Goal: Find specific page/section: Find specific page/section

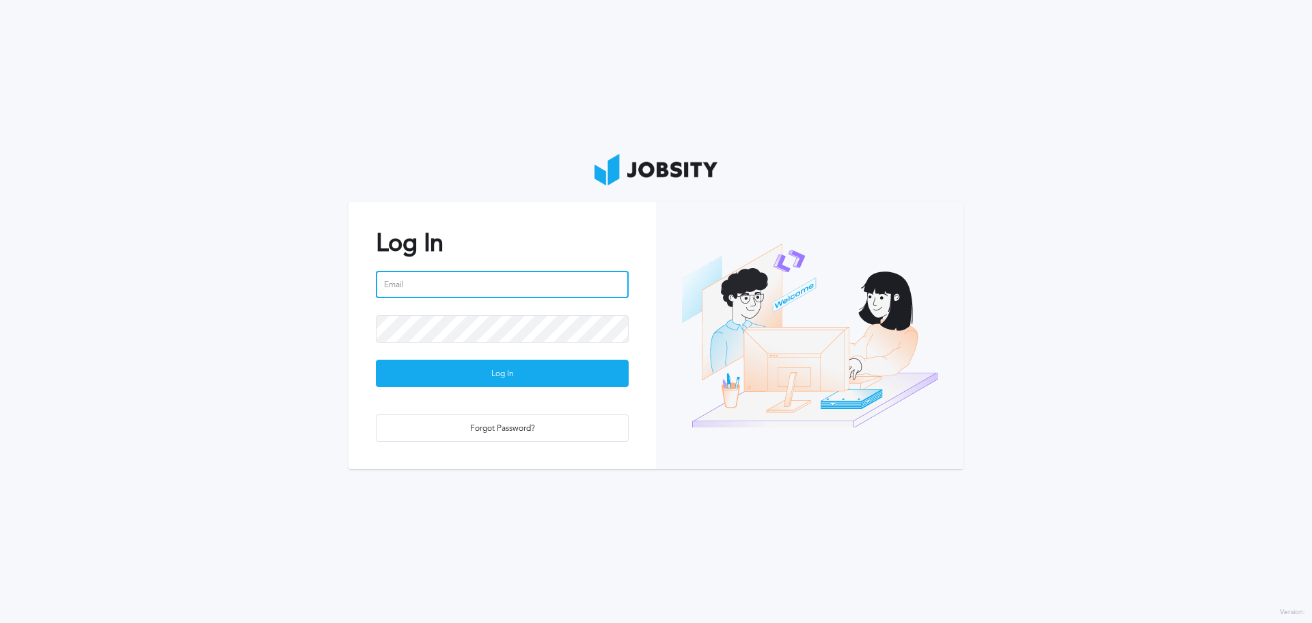
click at [538, 284] on input "email" at bounding box center [502, 284] width 253 height 27
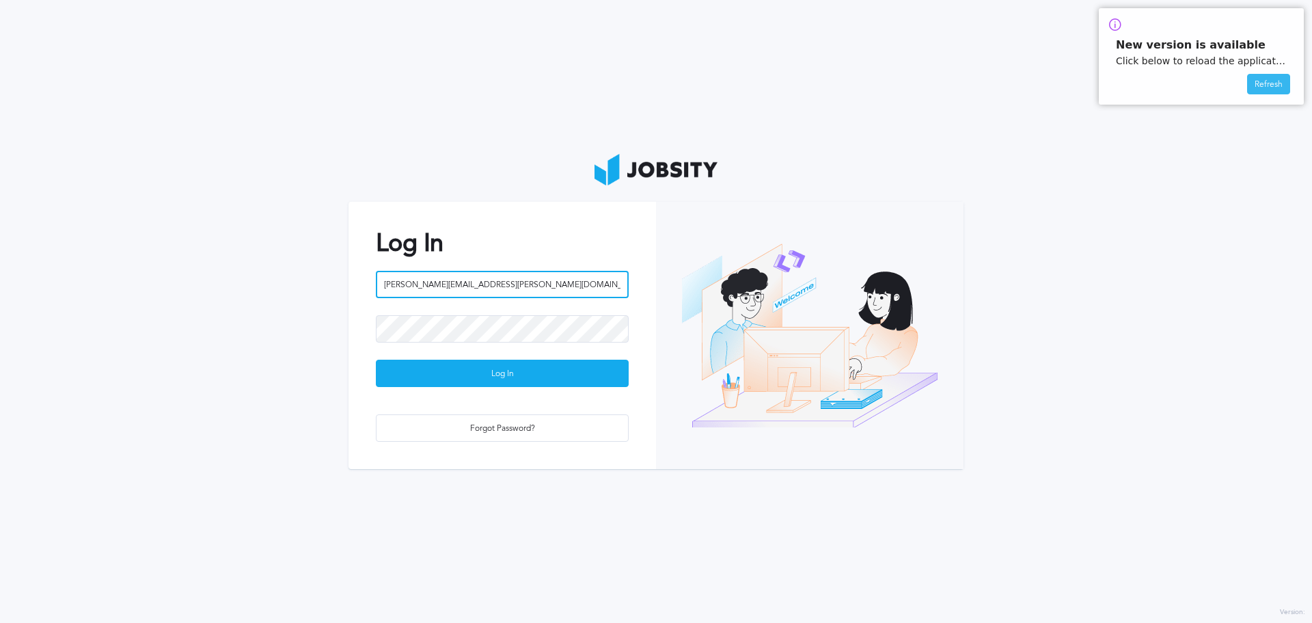
type input "[PERSON_NAME][EMAIL_ADDRESS][PERSON_NAME][DOMAIN_NAME]"
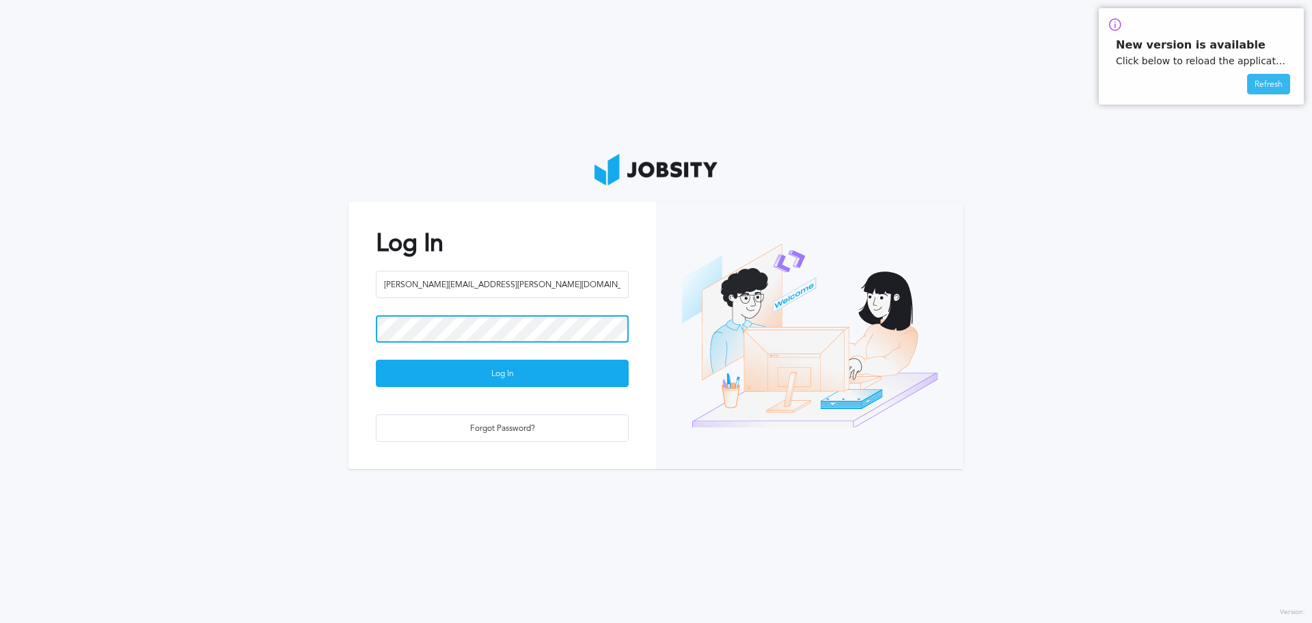
click at [376, 360] on button "Log In" at bounding box center [502, 373] width 253 height 27
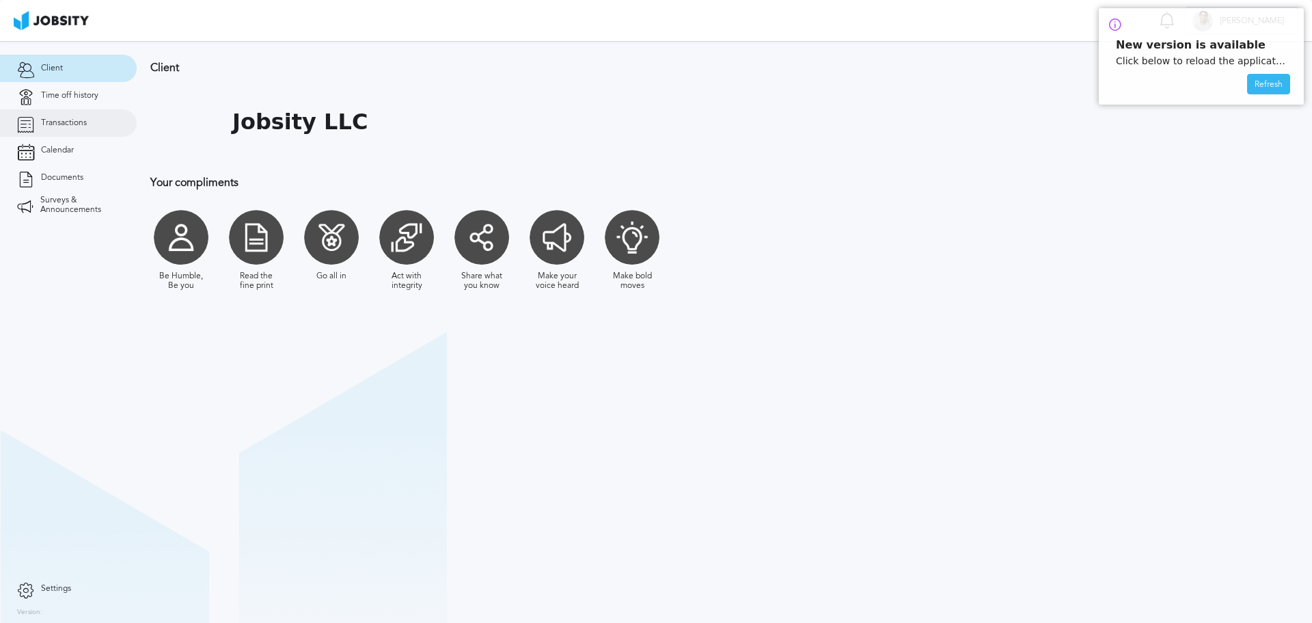
click at [77, 124] on span "Transactions" at bounding box center [64, 123] width 46 height 10
